Goal: Communication & Community: Connect with others

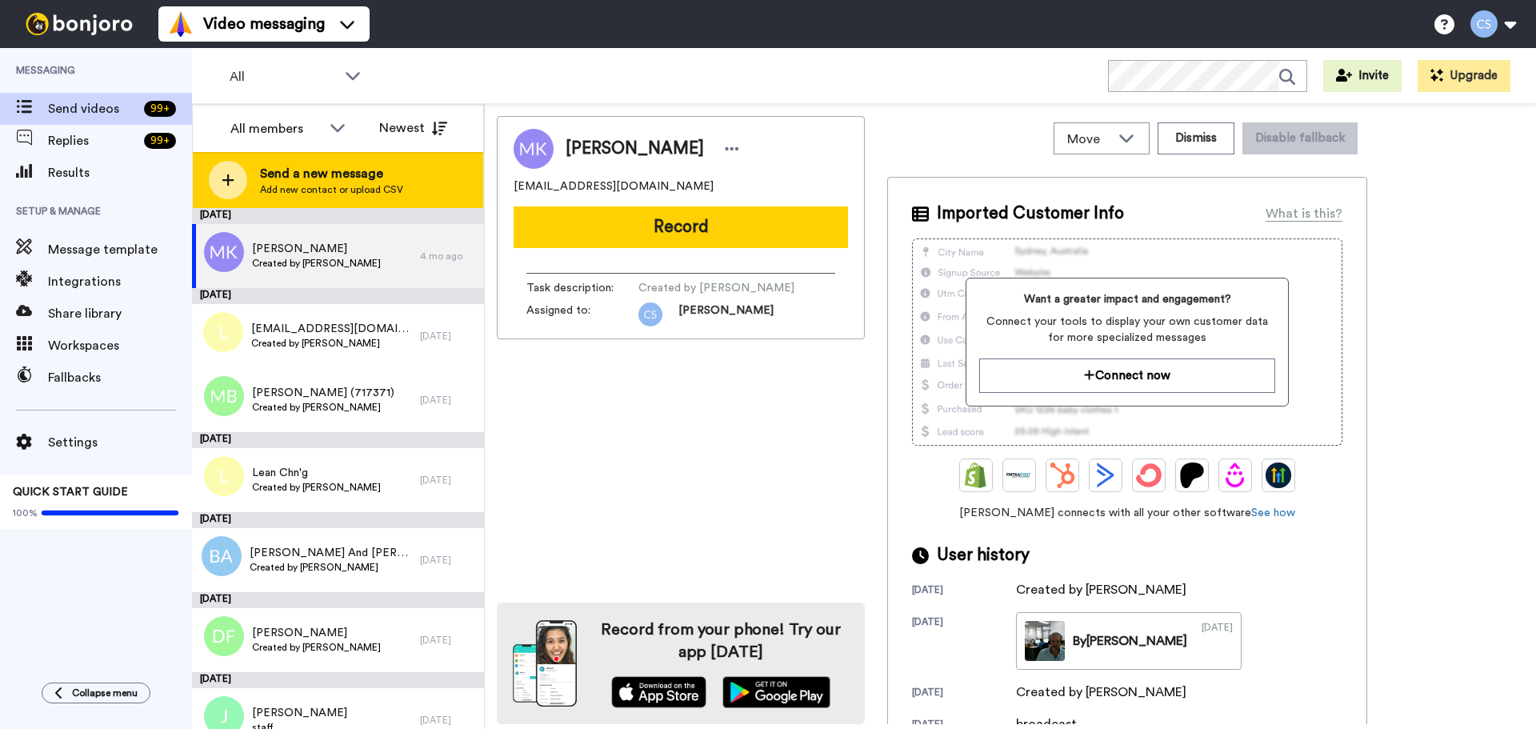
click at [302, 192] on span "Add new contact or upload CSV" at bounding box center [331, 189] width 143 height 13
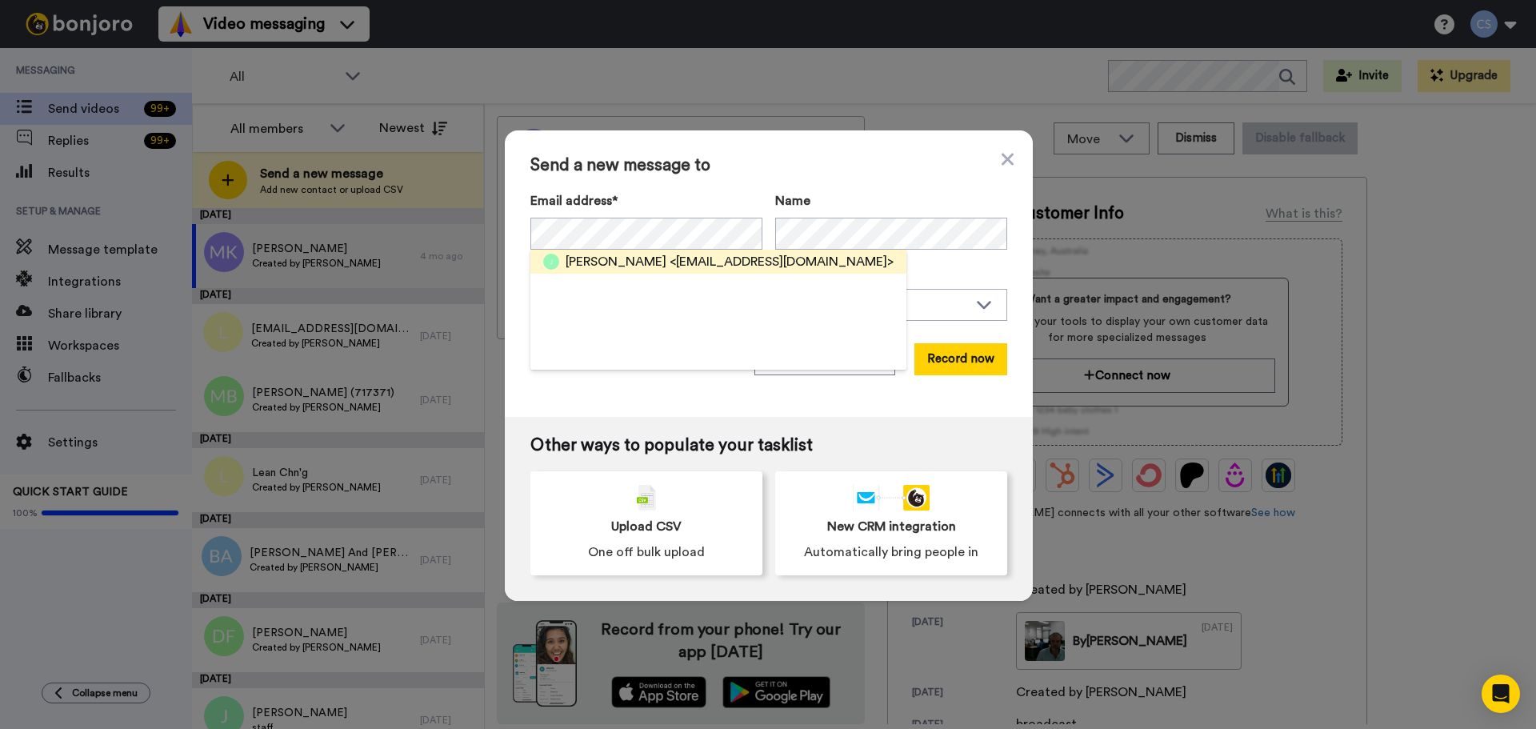
click at [589, 260] on span "[PERSON_NAME]" at bounding box center [615, 261] width 101 height 19
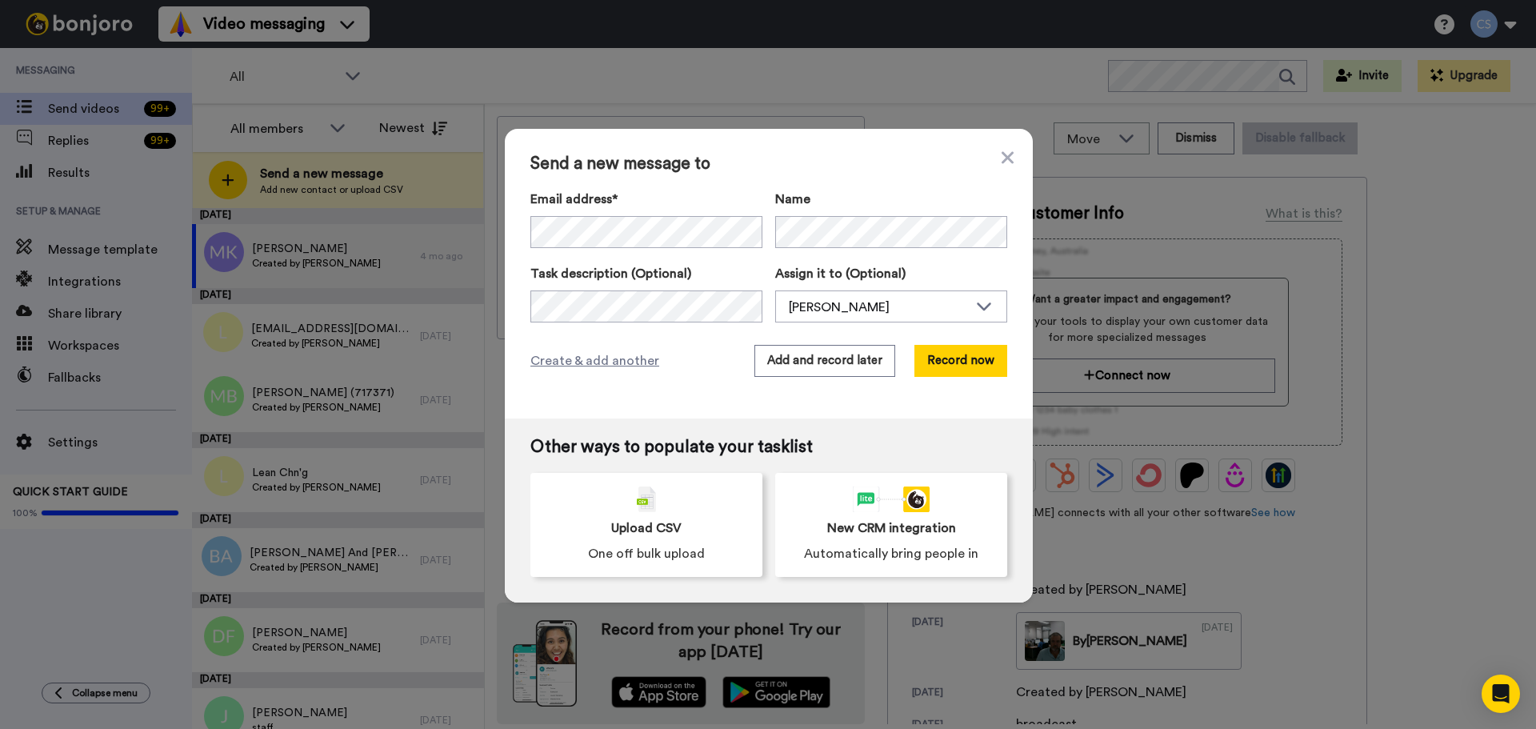
click at [818, 162] on span "Send a new message to" at bounding box center [768, 163] width 477 height 19
click at [973, 373] on button "Record now" at bounding box center [960, 361] width 93 height 32
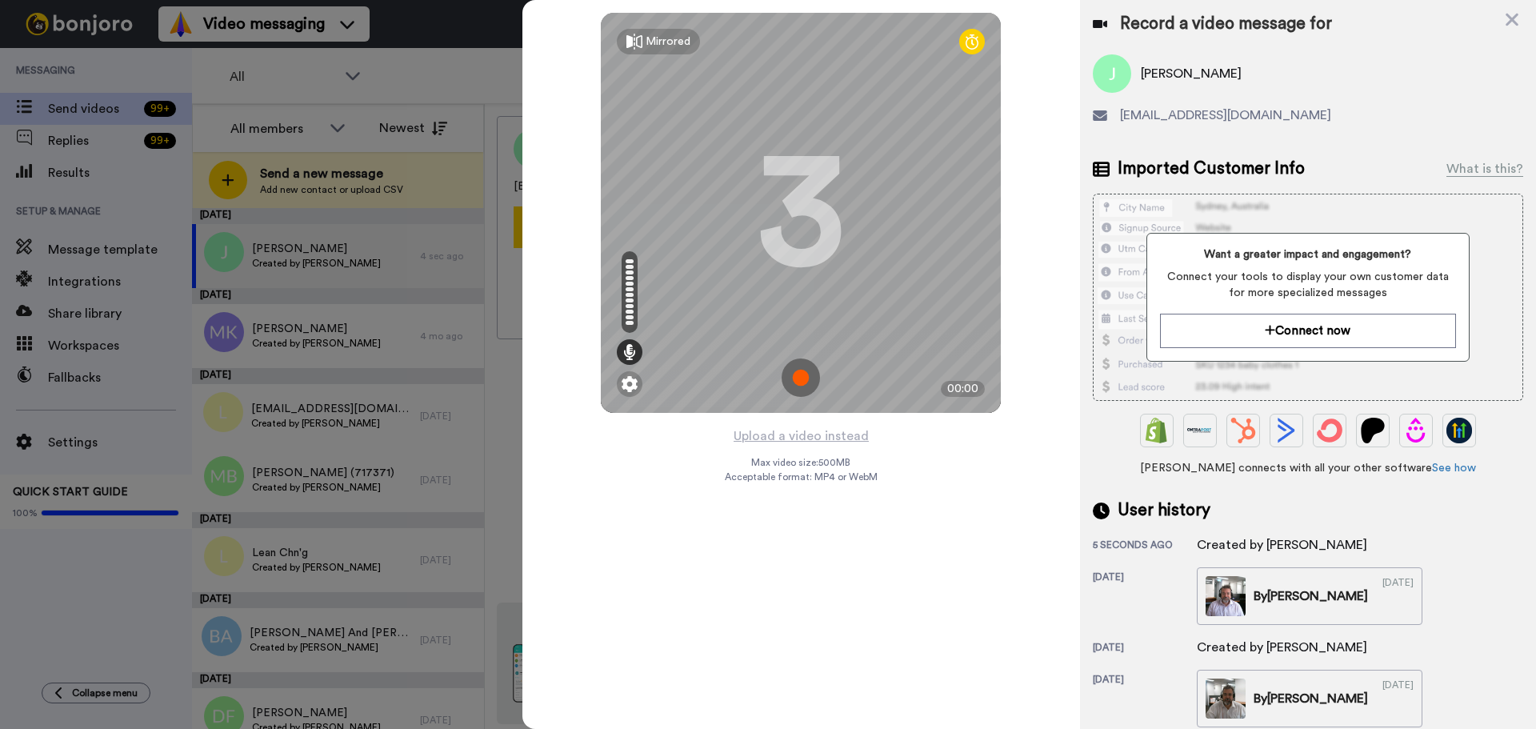
click at [791, 373] on img at bounding box center [800, 377] width 38 height 38
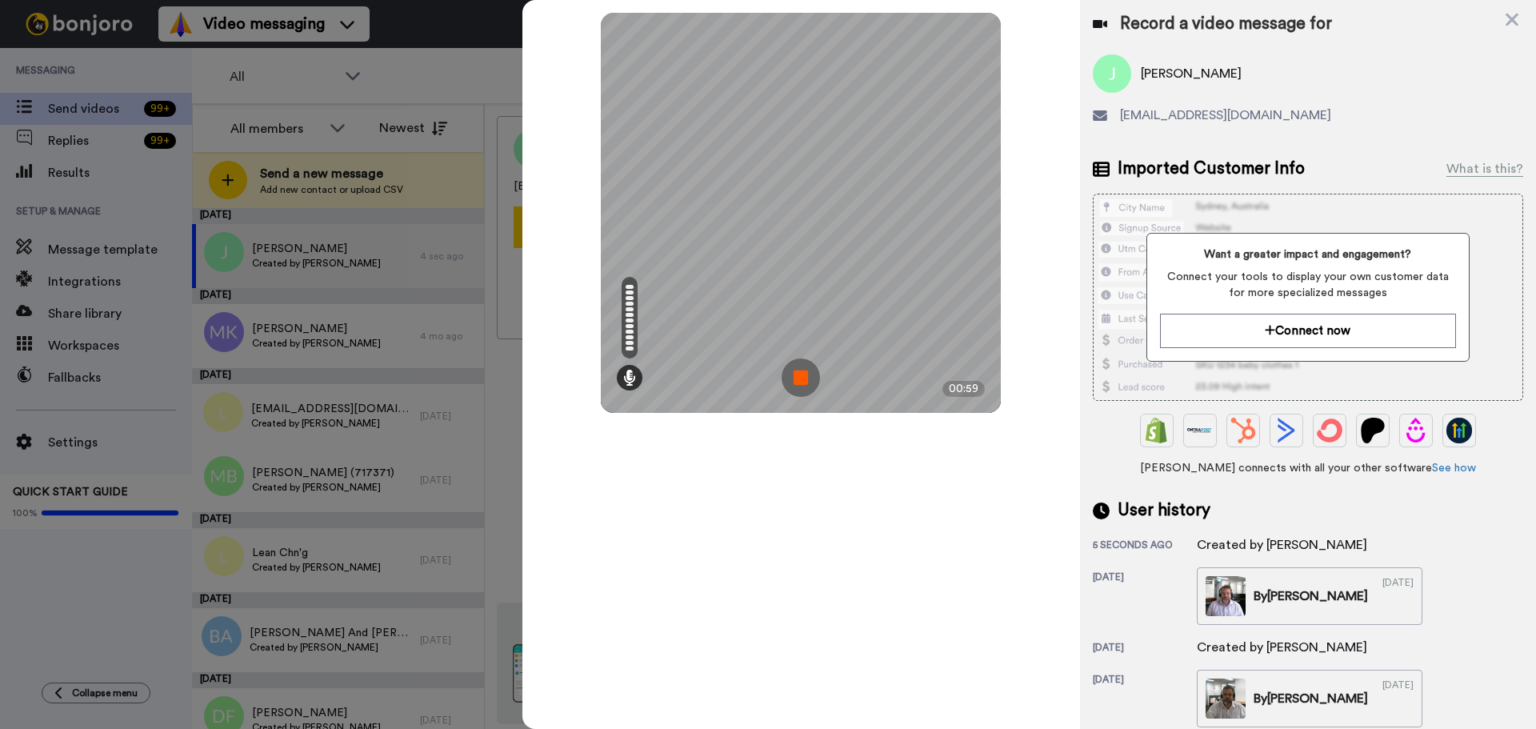
click at [809, 381] on img at bounding box center [800, 377] width 38 height 38
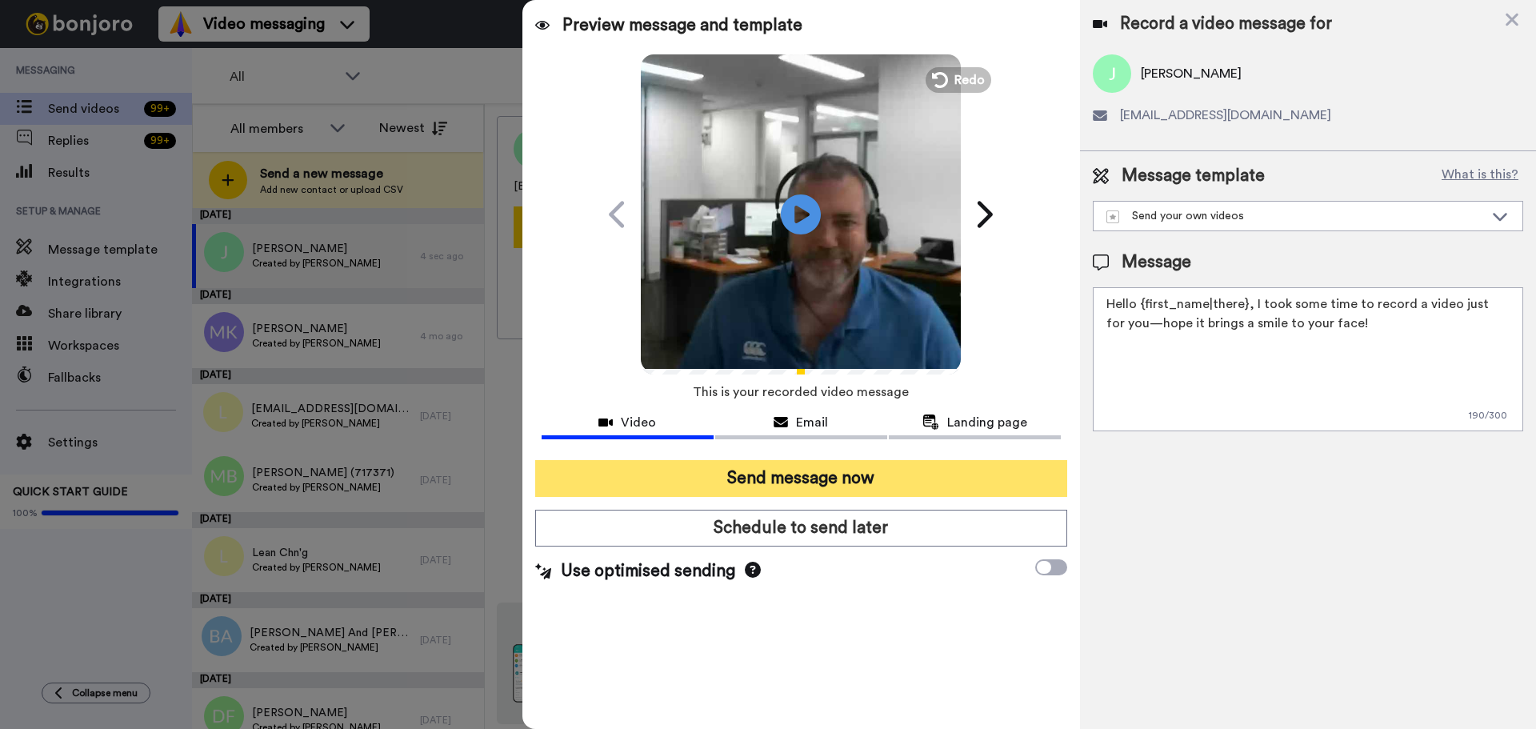
click at [785, 471] on button "Send message now" at bounding box center [801, 478] width 532 height 37
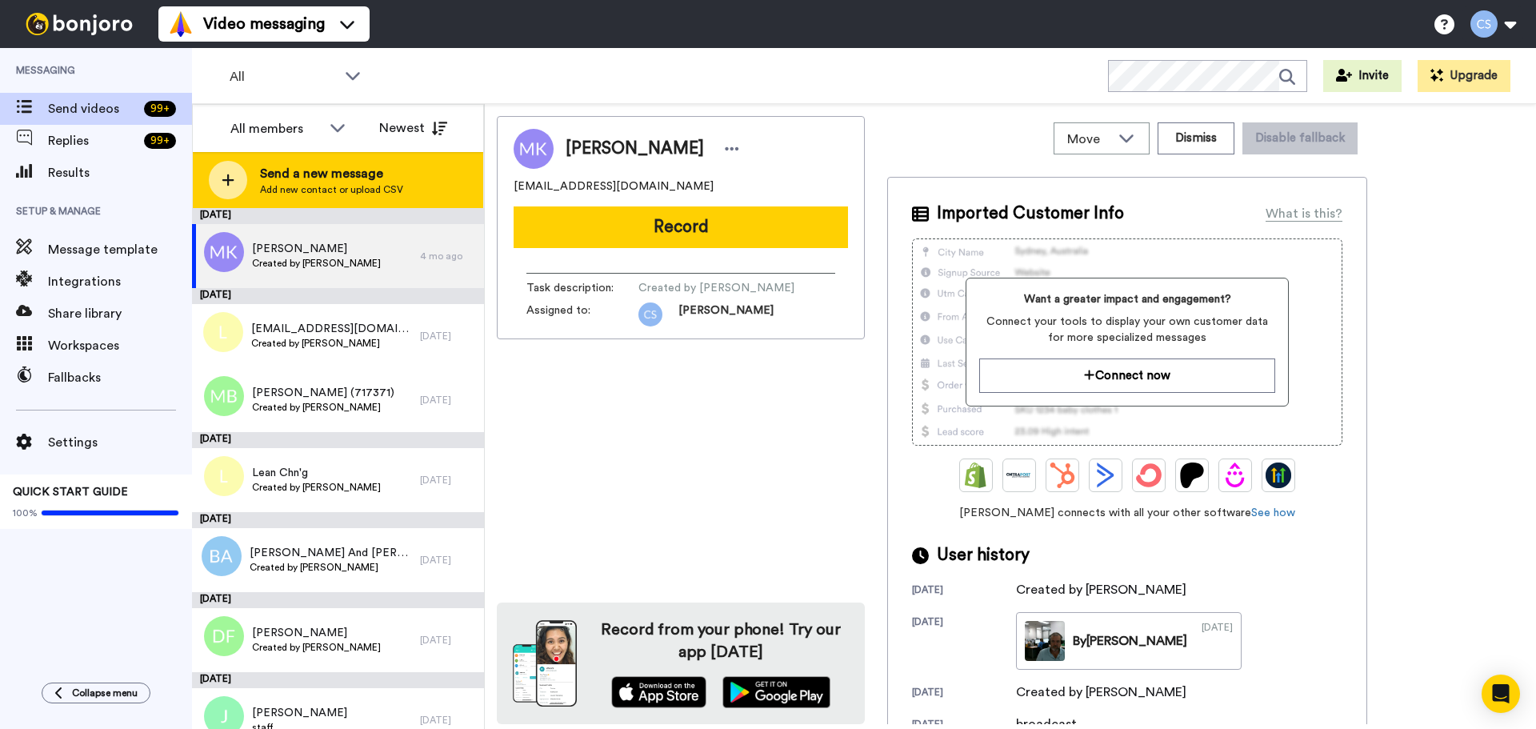
click at [269, 173] on span "Send a new message" at bounding box center [331, 173] width 143 height 19
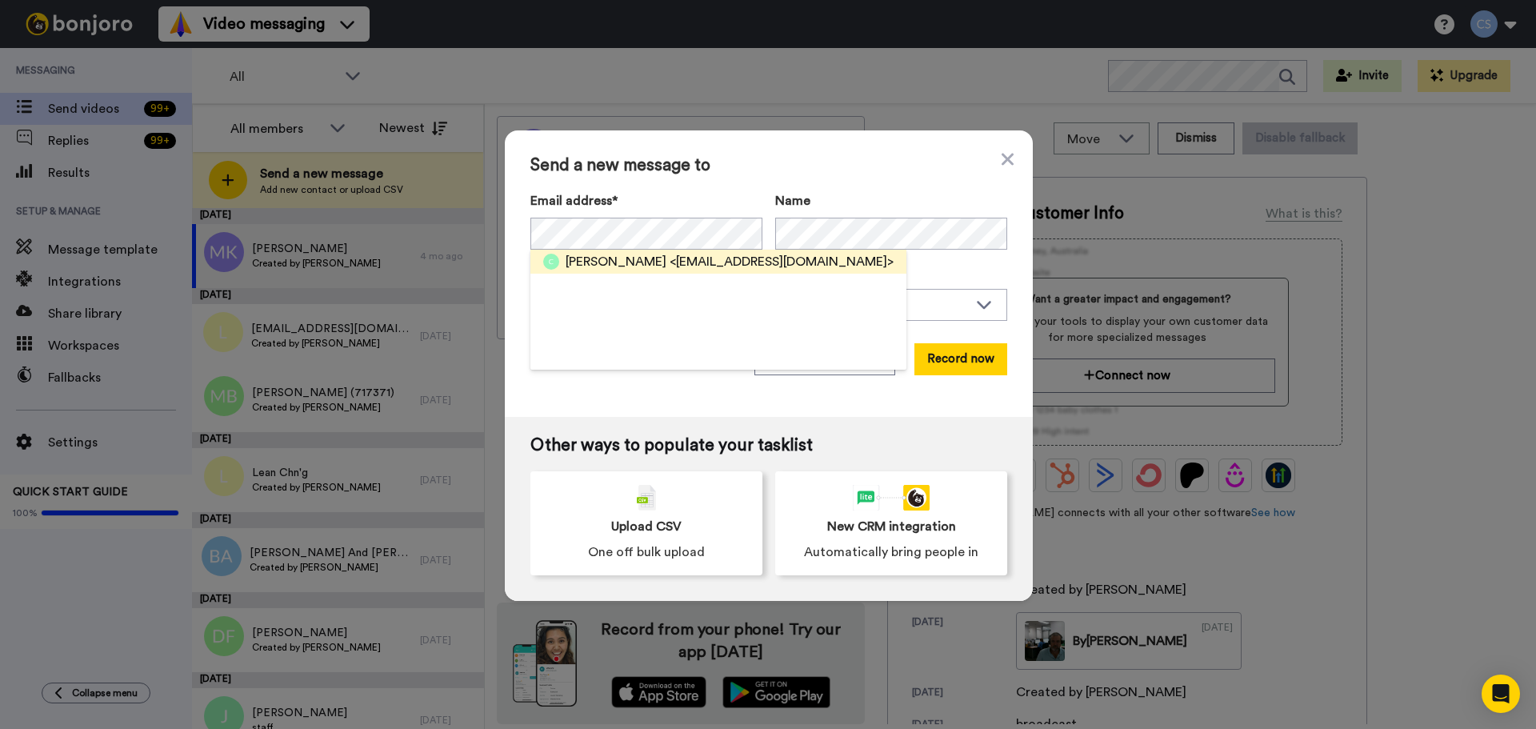
click at [569, 255] on span "Cassie Kite" at bounding box center [615, 261] width 101 height 19
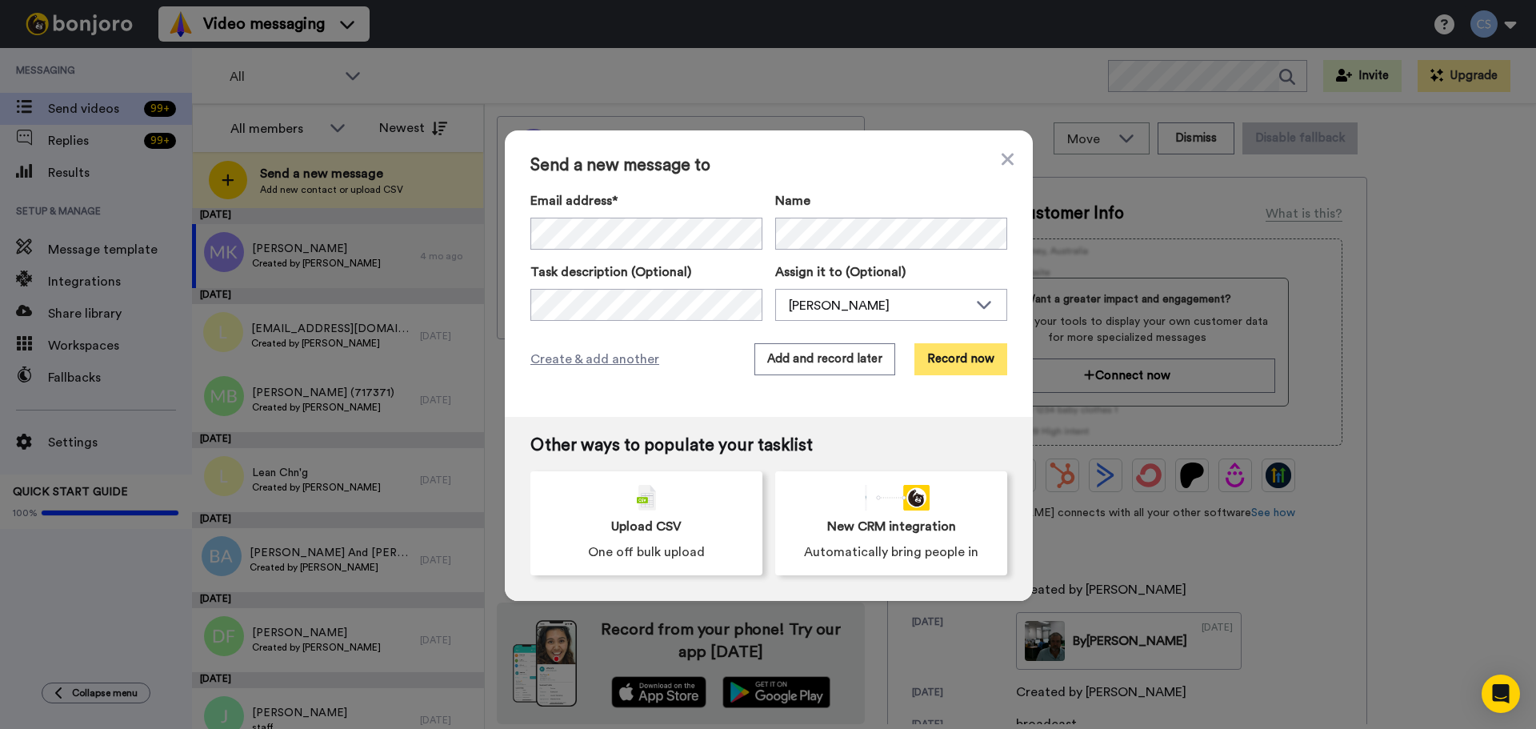
click at [983, 361] on button "Record now" at bounding box center [960, 359] width 93 height 32
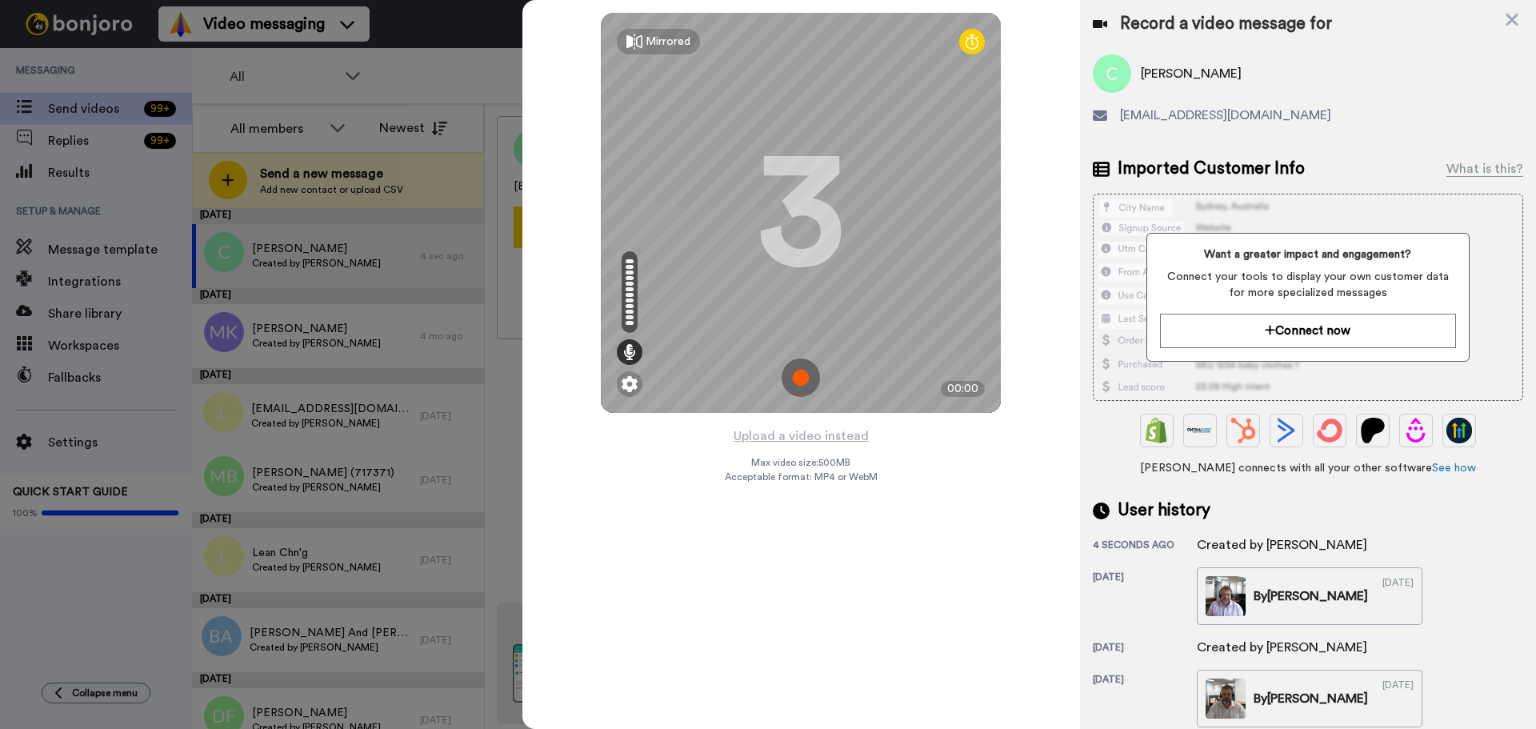
click at [809, 380] on img at bounding box center [800, 377] width 38 height 38
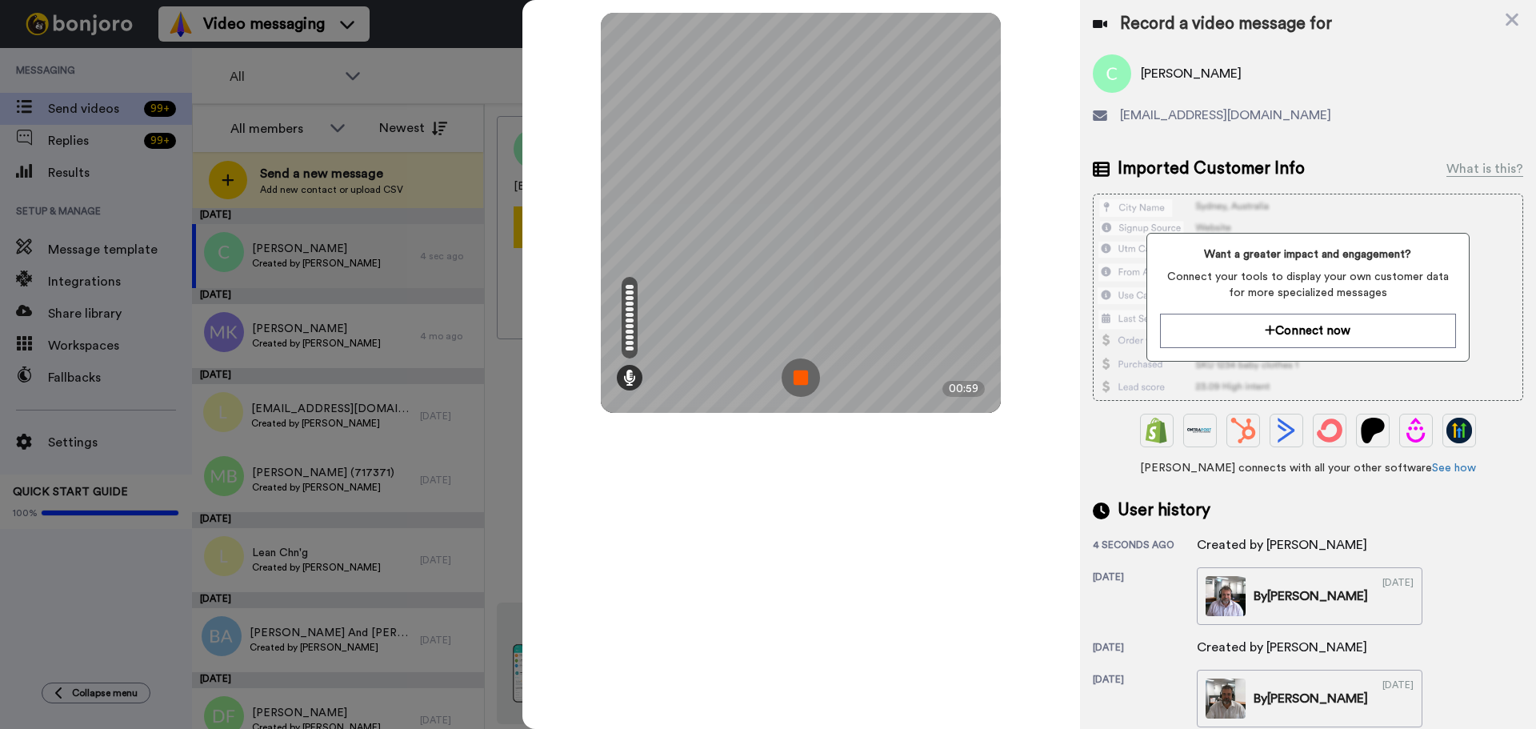
click at [781, 371] on img at bounding box center [800, 377] width 38 height 38
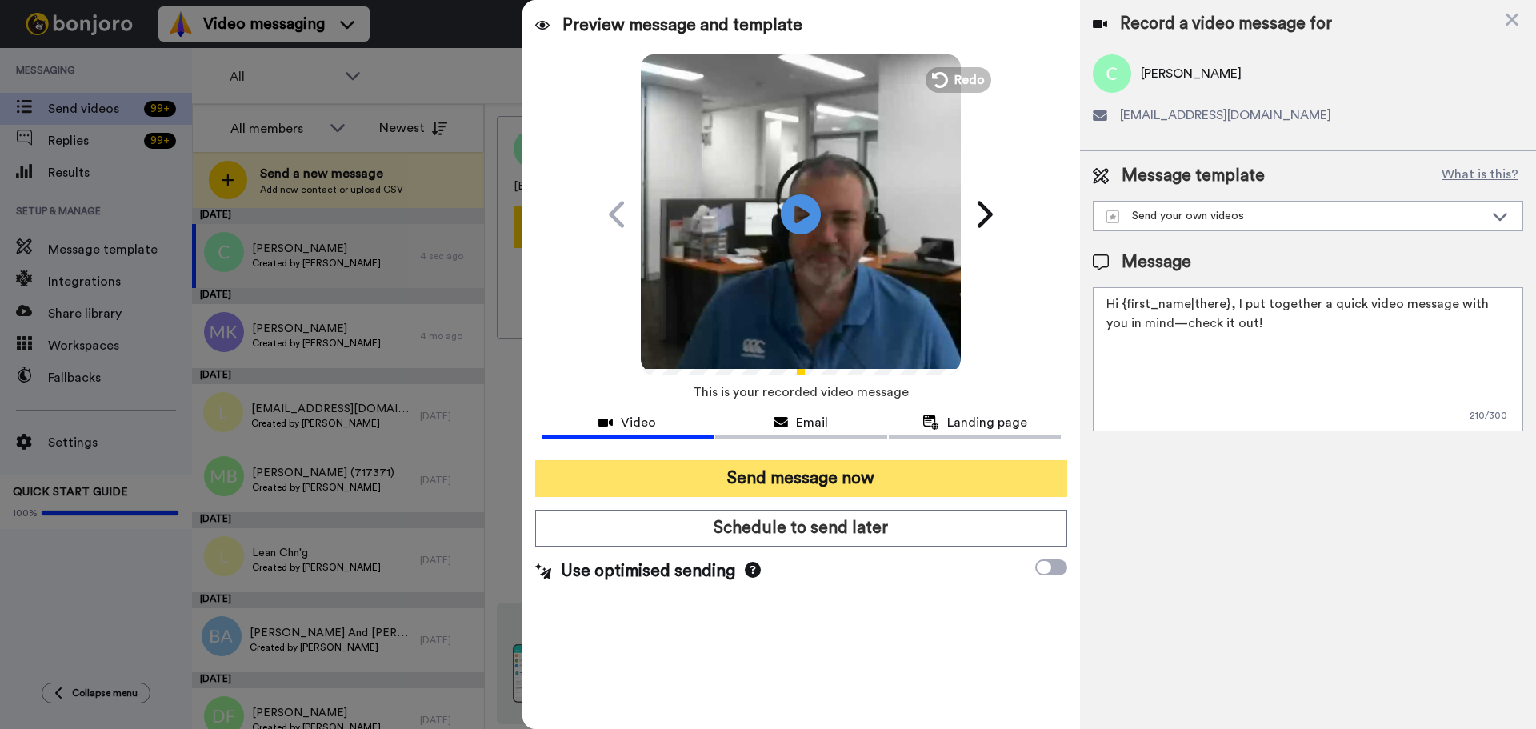
click at [835, 468] on button "Send message now" at bounding box center [801, 478] width 532 height 37
